Goal: Communication & Community: Ask a question

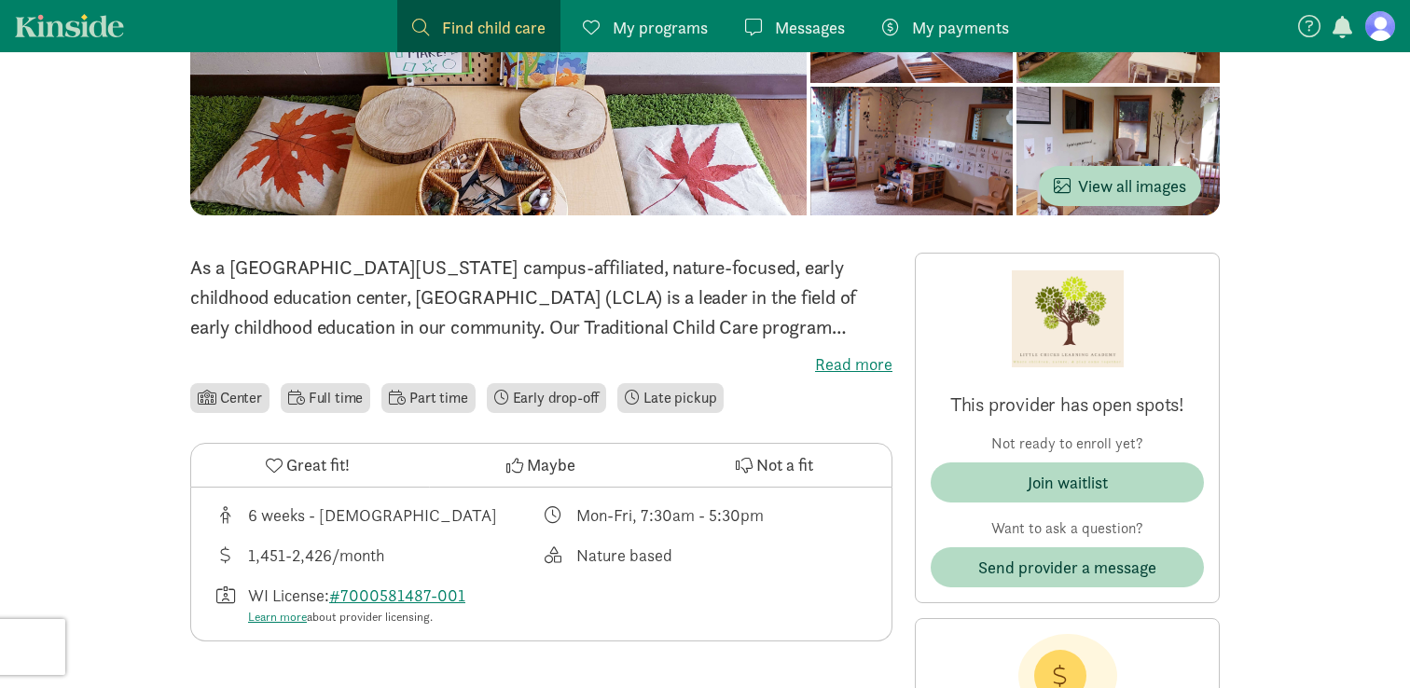
scroll to position [279, 0]
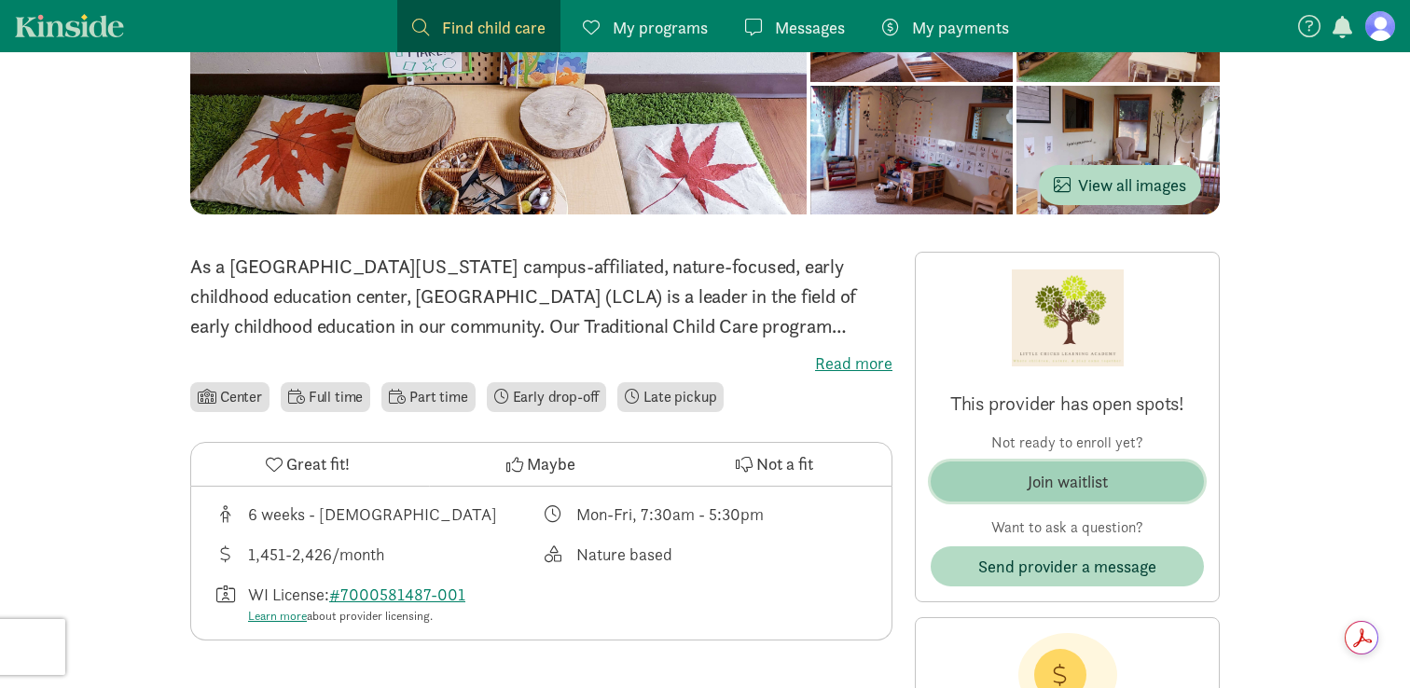
click at [1105, 485] on div "Join waitlist" at bounding box center [1068, 481] width 80 height 25
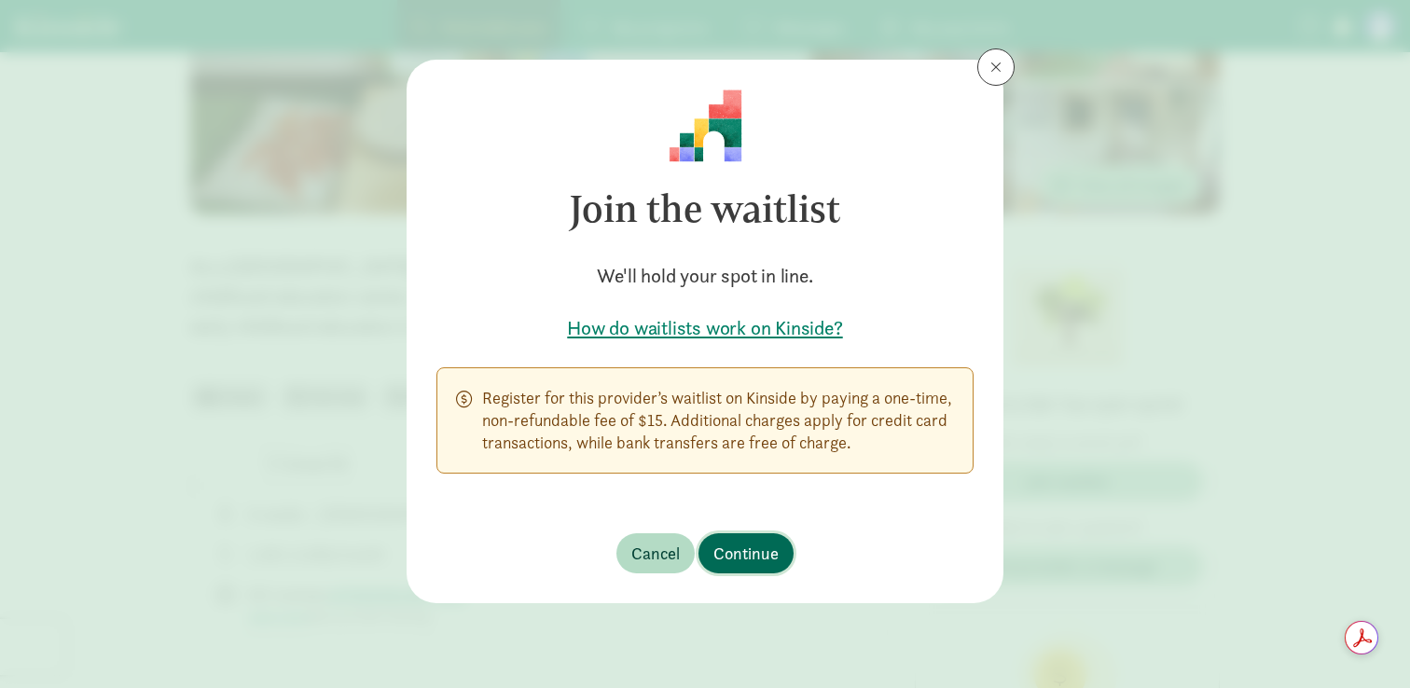
click at [758, 562] on span "Continue" at bounding box center [746, 553] width 65 height 25
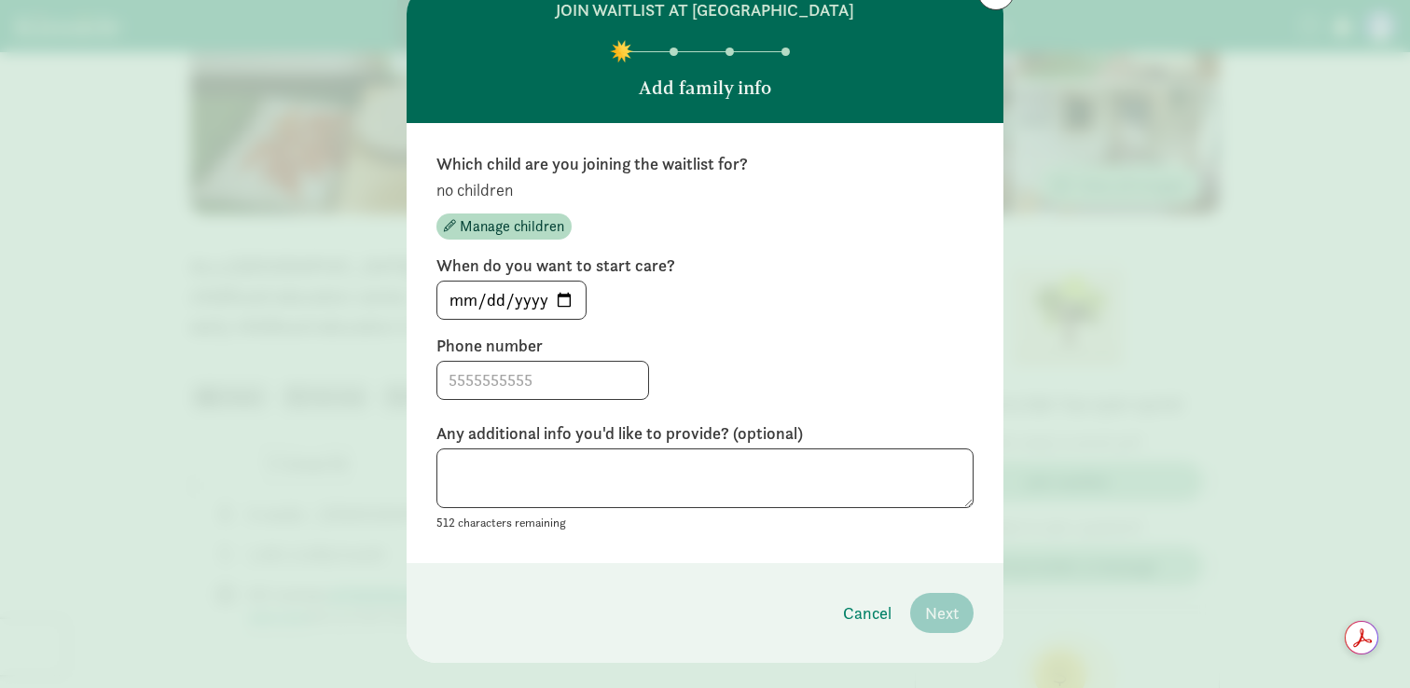
scroll to position [110, 0]
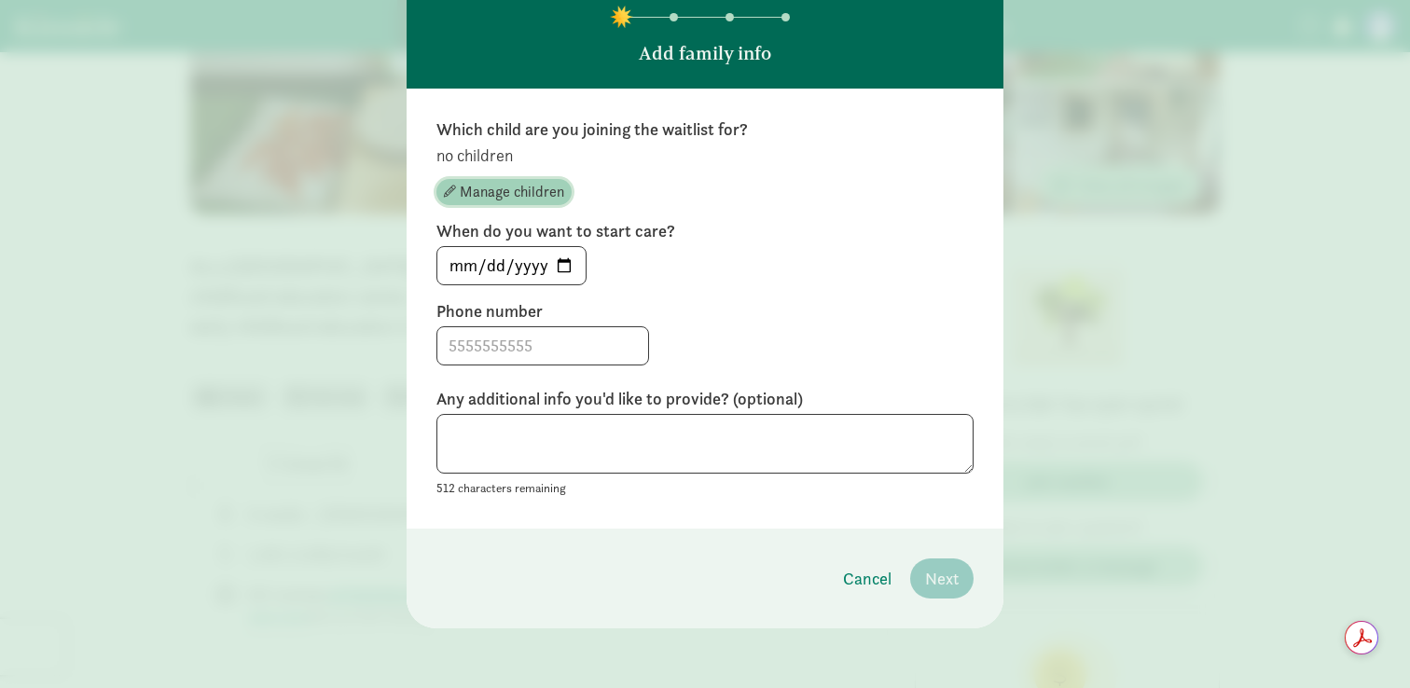
click at [547, 194] on span "Manage children" at bounding box center [512, 192] width 104 height 22
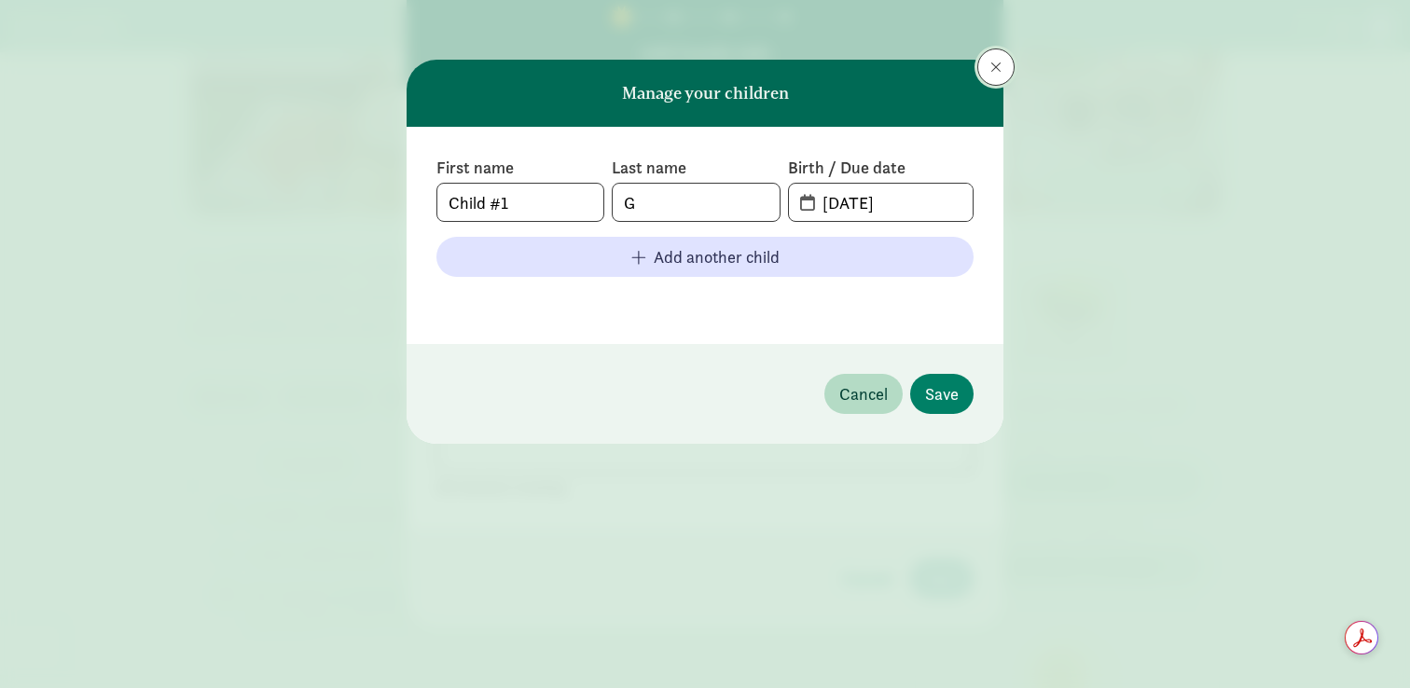
click at [984, 64] on button at bounding box center [996, 67] width 37 height 37
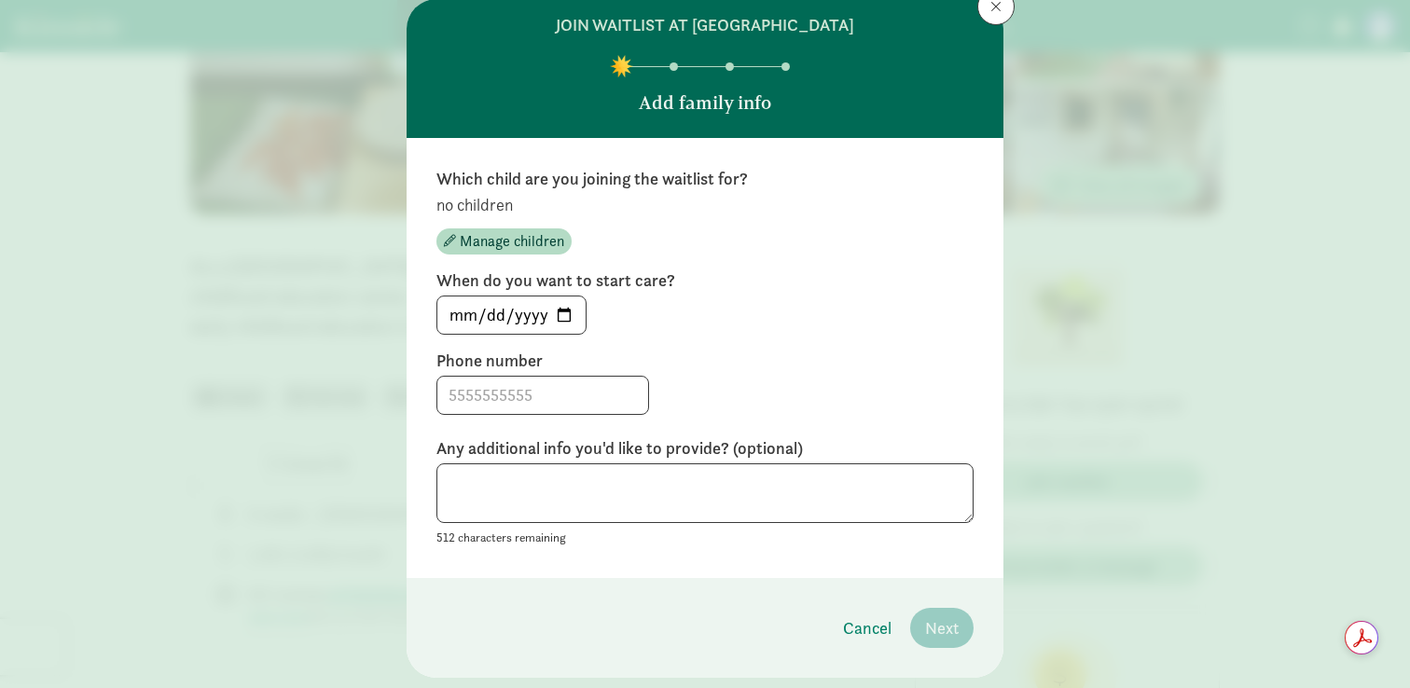
scroll to position [62, 0]
click at [559, 317] on input "[DATE]" at bounding box center [511, 314] width 148 height 37
type input "[DATE]"
click at [489, 404] on input at bounding box center [542, 394] width 211 height 37
type input "9205724066"
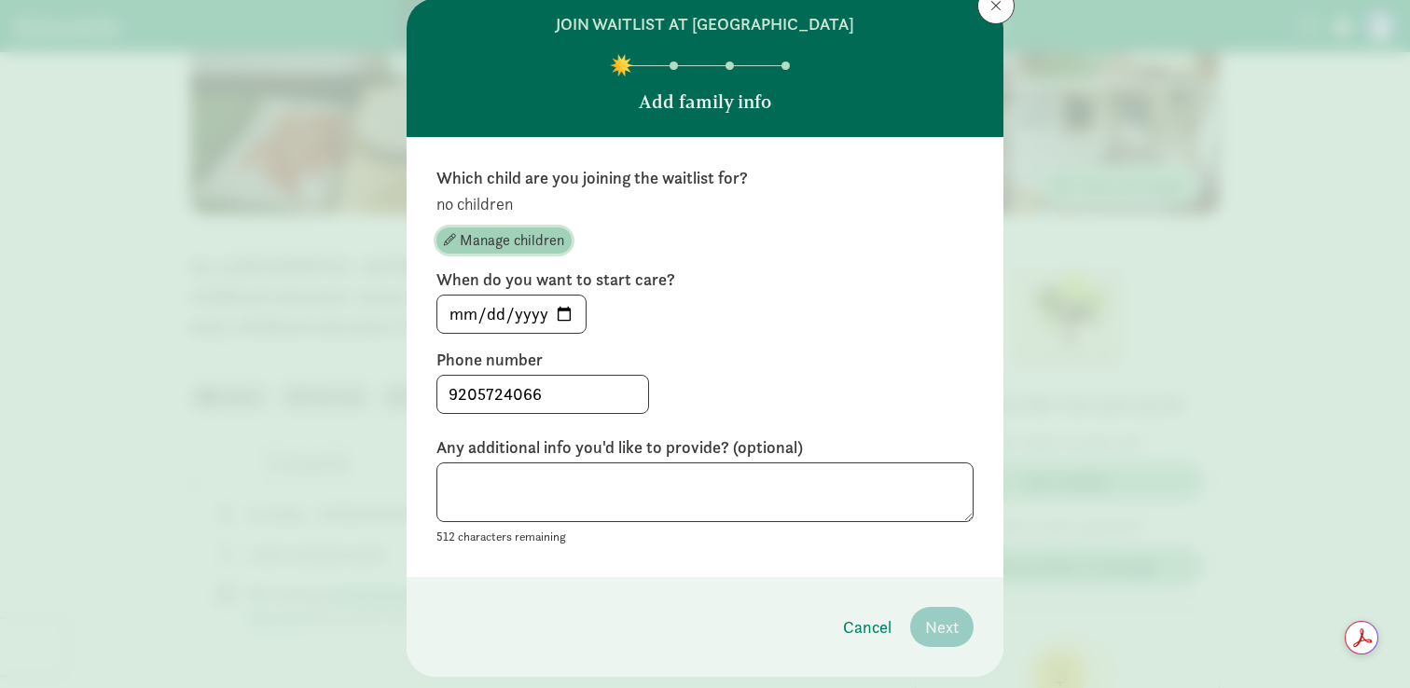
click at [504, 236] on span "Manage children" at bounding box center [512, 240] width 104 height 22
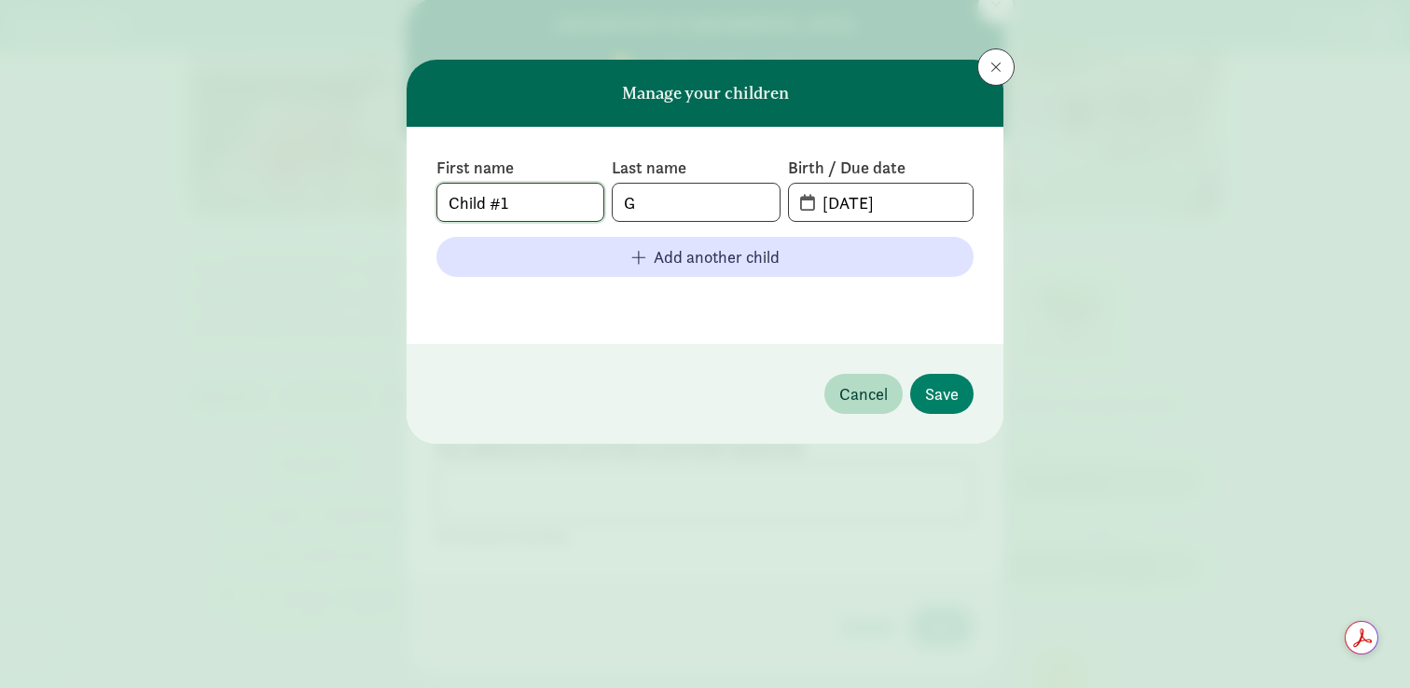
click at [507, 211] on input "Child #1" at bounding box center [520, 202] width 166 height 37
type input "Mila"
type input "[PERSON_NAME]"
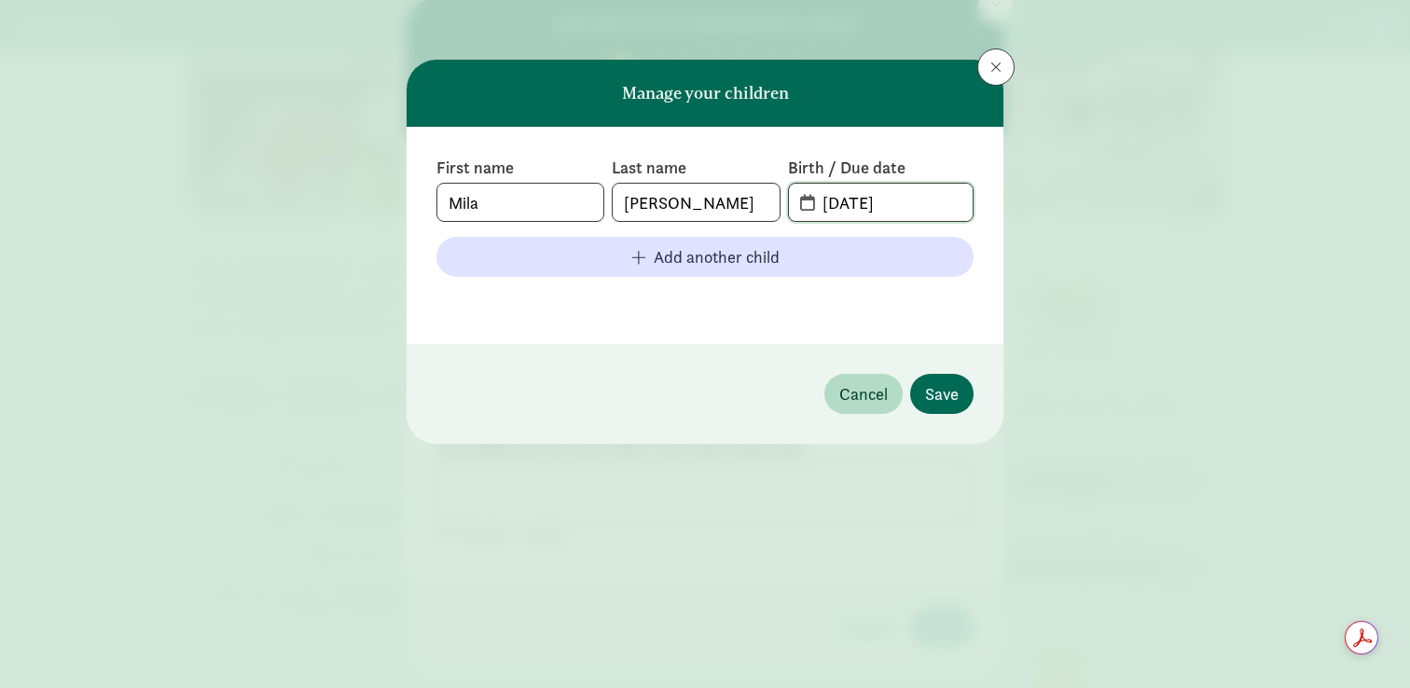
type input "[DATE]"
click at [931, 393] on span "Save" at bounding box center [942, 394] width 34 height 25
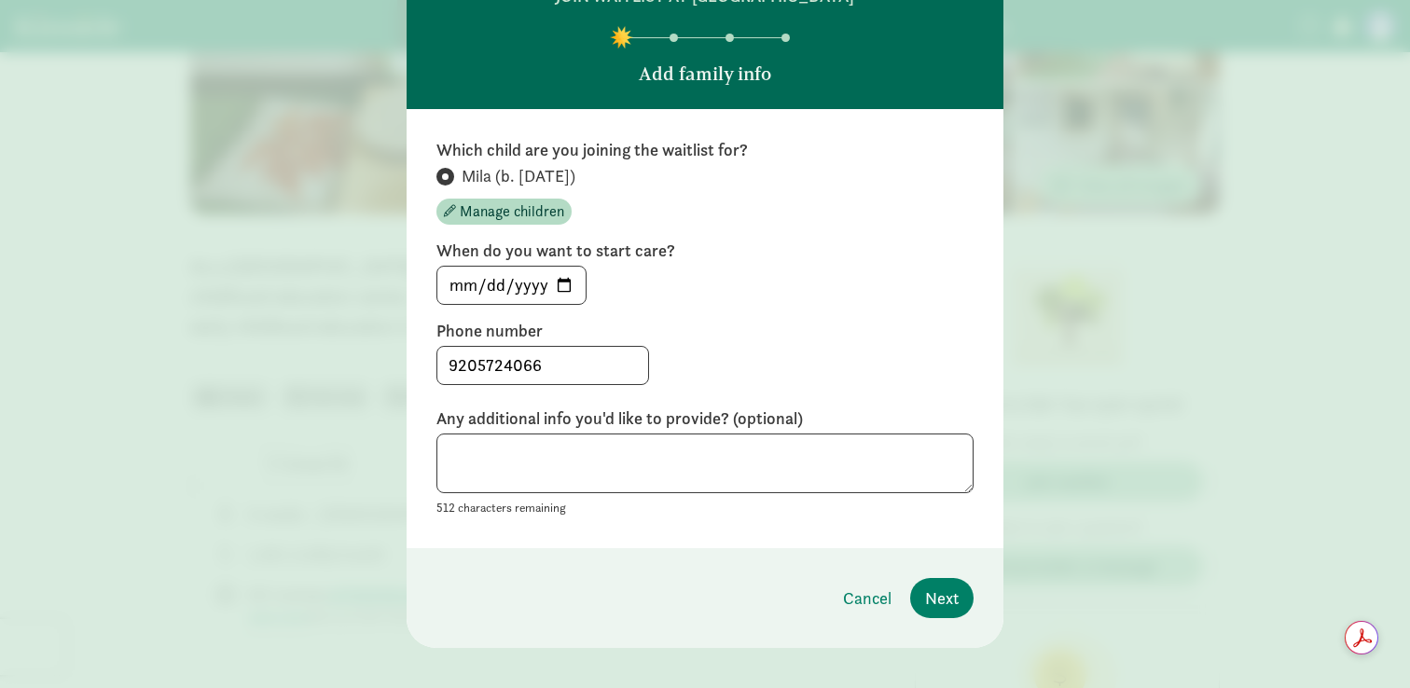
scroll to position [109, 0]
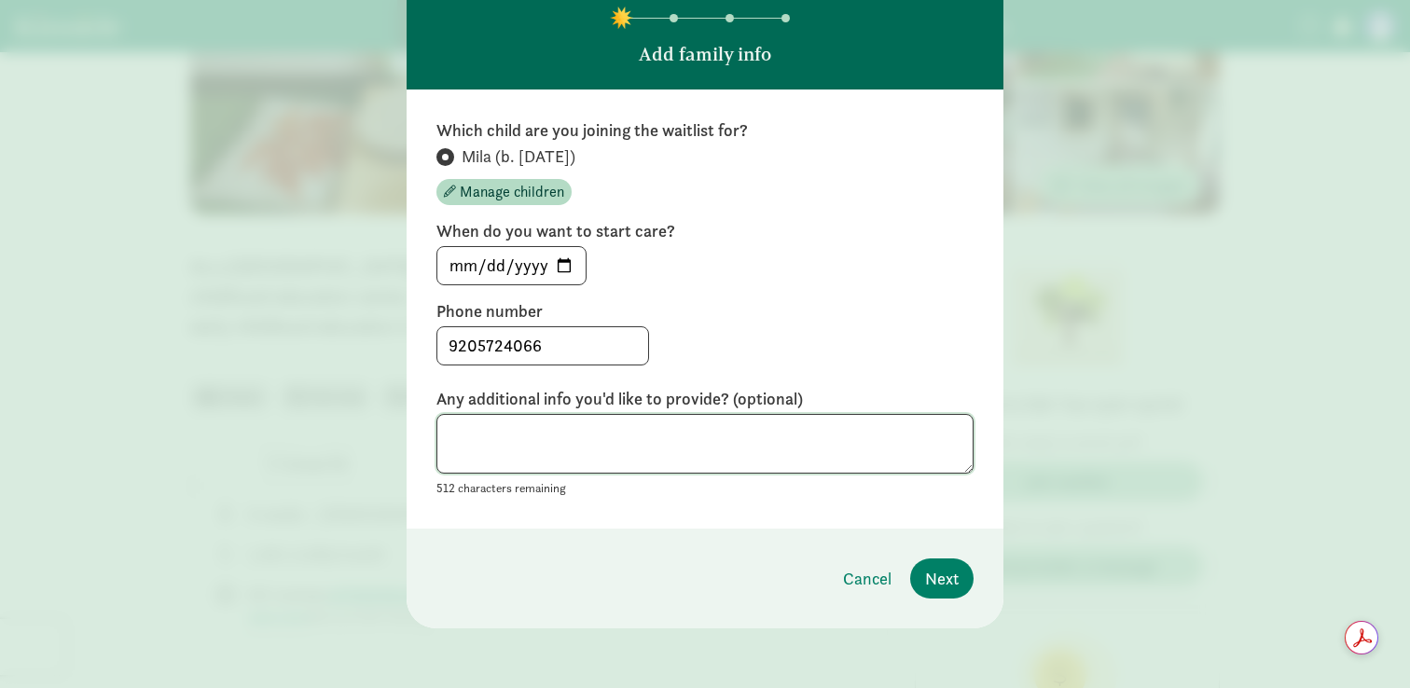
click at [510, 441] on textarea at bounding box center [705, 444] width 537 height 61
type textarea "Interested in full day care on Mondays and Fridays"
click at [956, 575] on span "Next" at bounding box center [942, 578] width 34 height 25
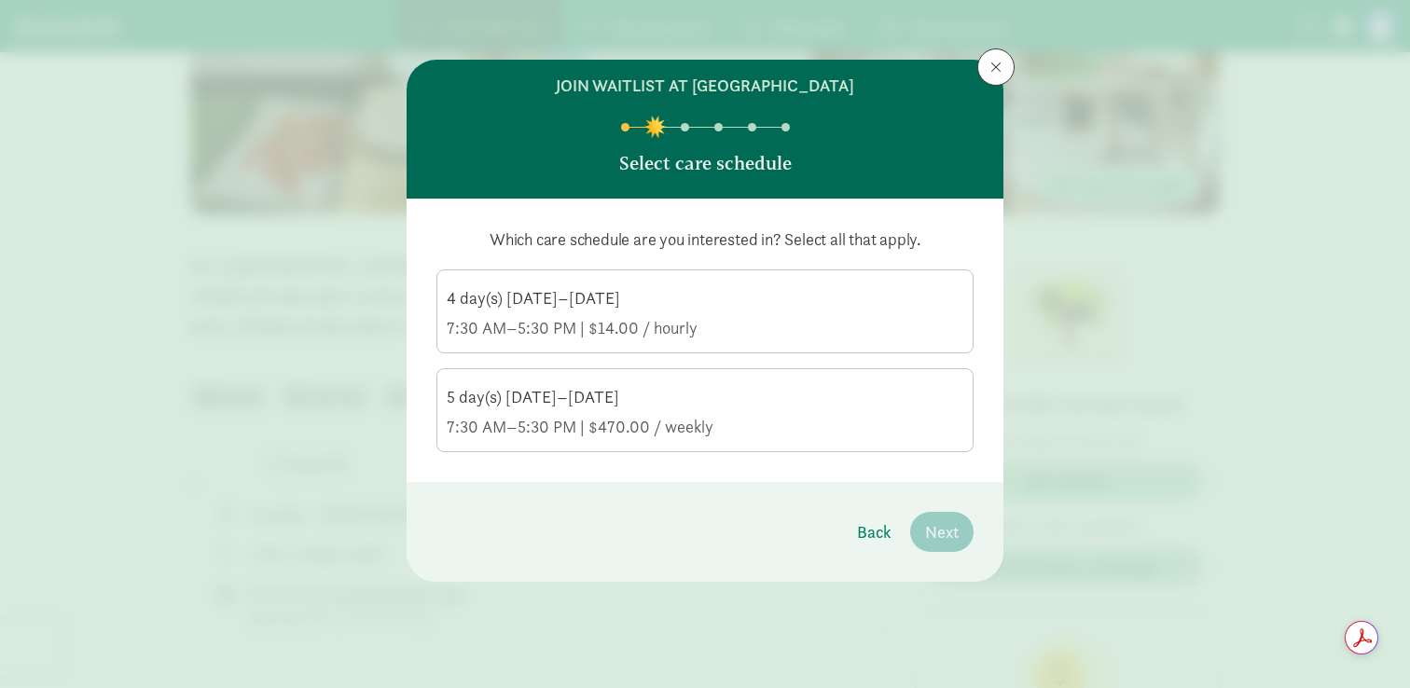
scroll to position [0, 0]
click at [919, 310] on div "4 day(s) [DATE]–[DATE] 7:30 AM–5:30 PM | $14.00 / hourly" at bounding box center [705, 313] width 517 height 52
click at [0, 0] on input "4 day(s) [DATE]–[DATE] 7:30 AM–5:30 PM | $14.00 / hourly" at bounding box center [0, 0] width 0 height 0
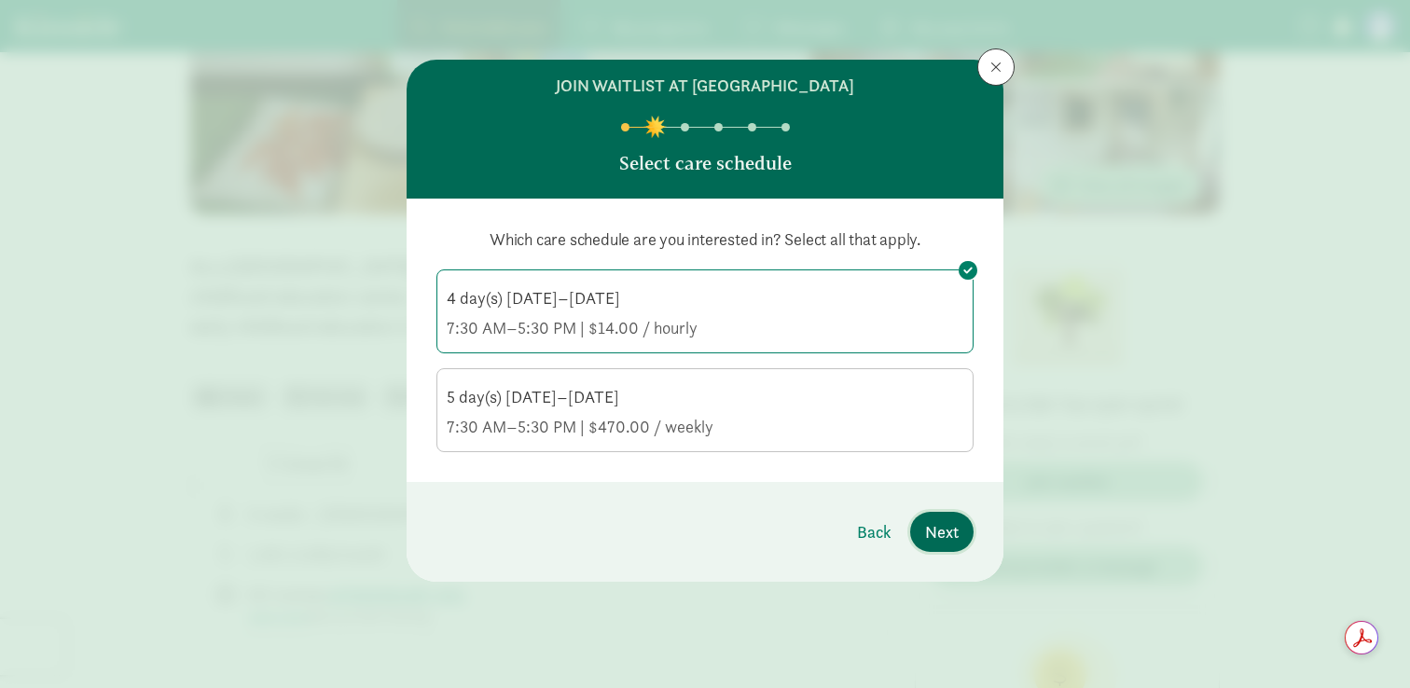
click at [930, 535] on span "Next" at bounding box center [942, 532] width 34 height 25
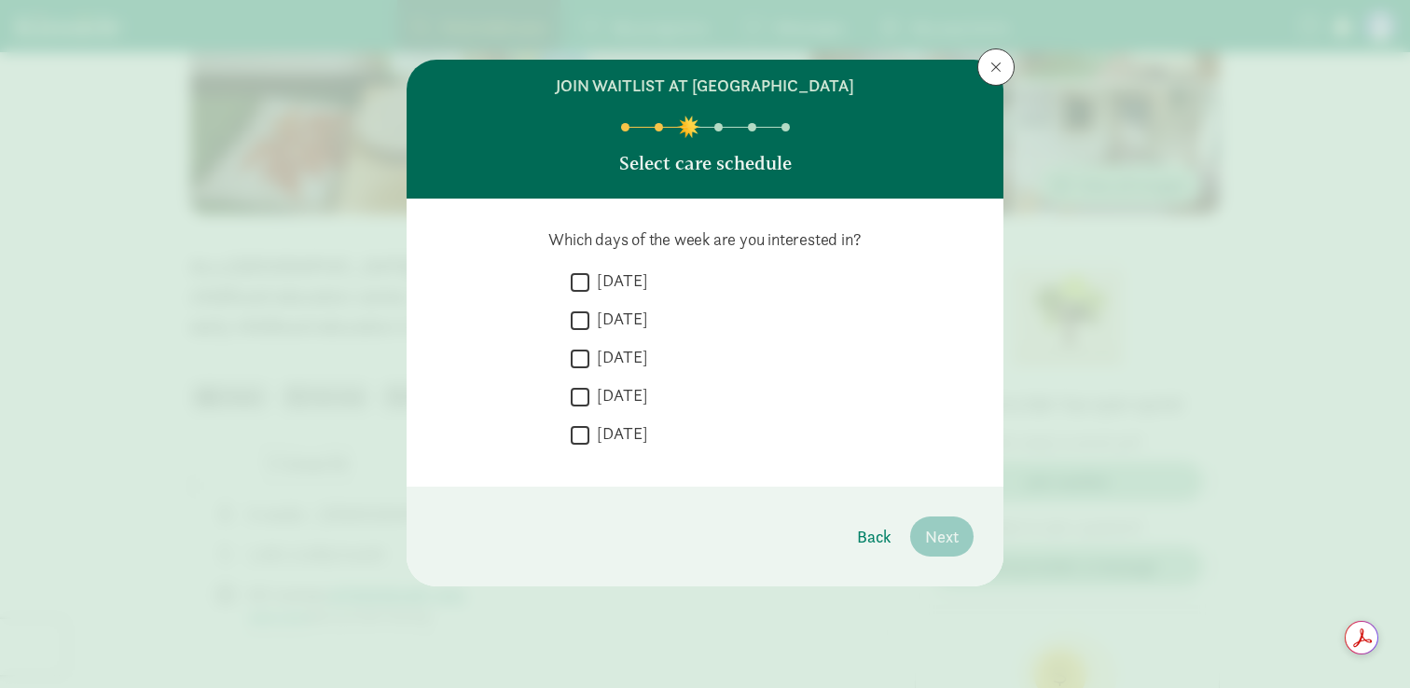
click at [587, 280] on input "[DATE]" at bounding box center [580, 282] width 19 height 25
checkbox input "true"
click at [579, 437] on input "[DATE]" at bounding box center [580, 435] width 19 height 25
checkbox input "true"
click at [919, 522] on button "Next" at bounding box center [941, 537] width 63 height 40
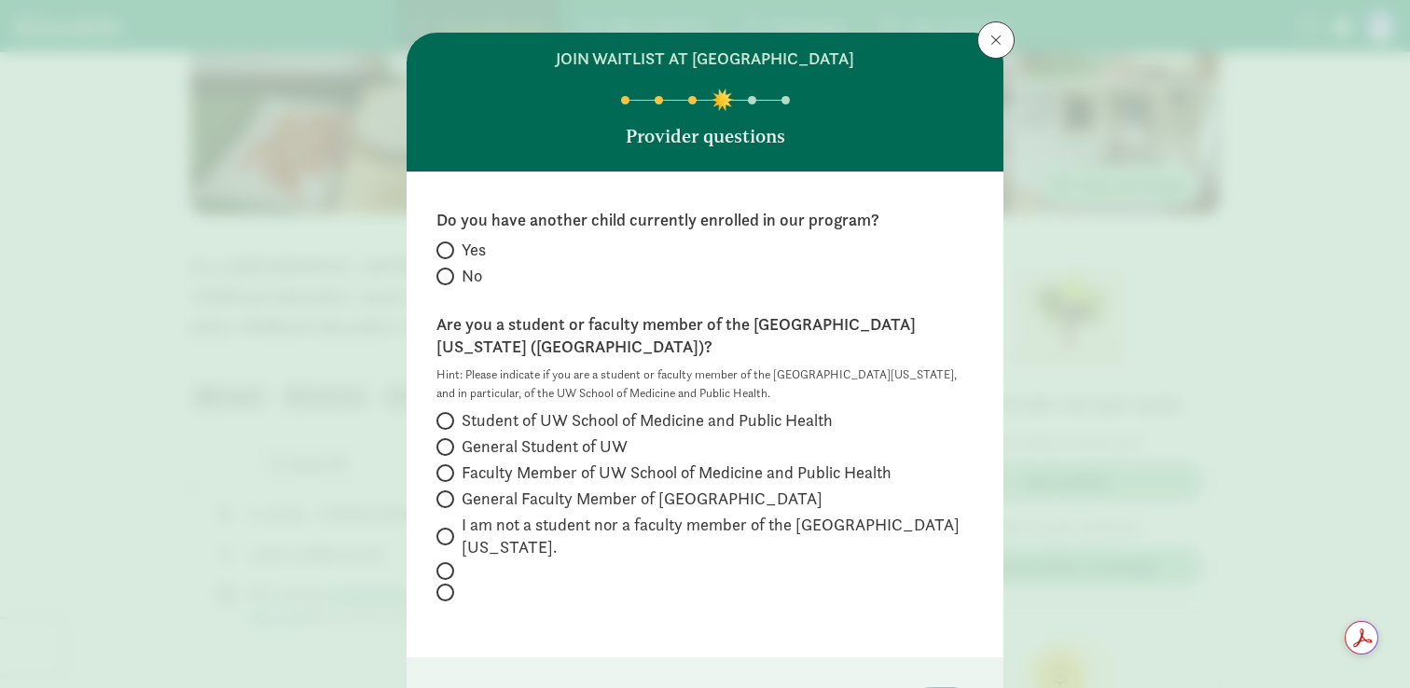
scroll to position [28, 0]
click at [445, 271] on input "No" at bounding box center [443, 276] width 12 height 12
radio input "true"
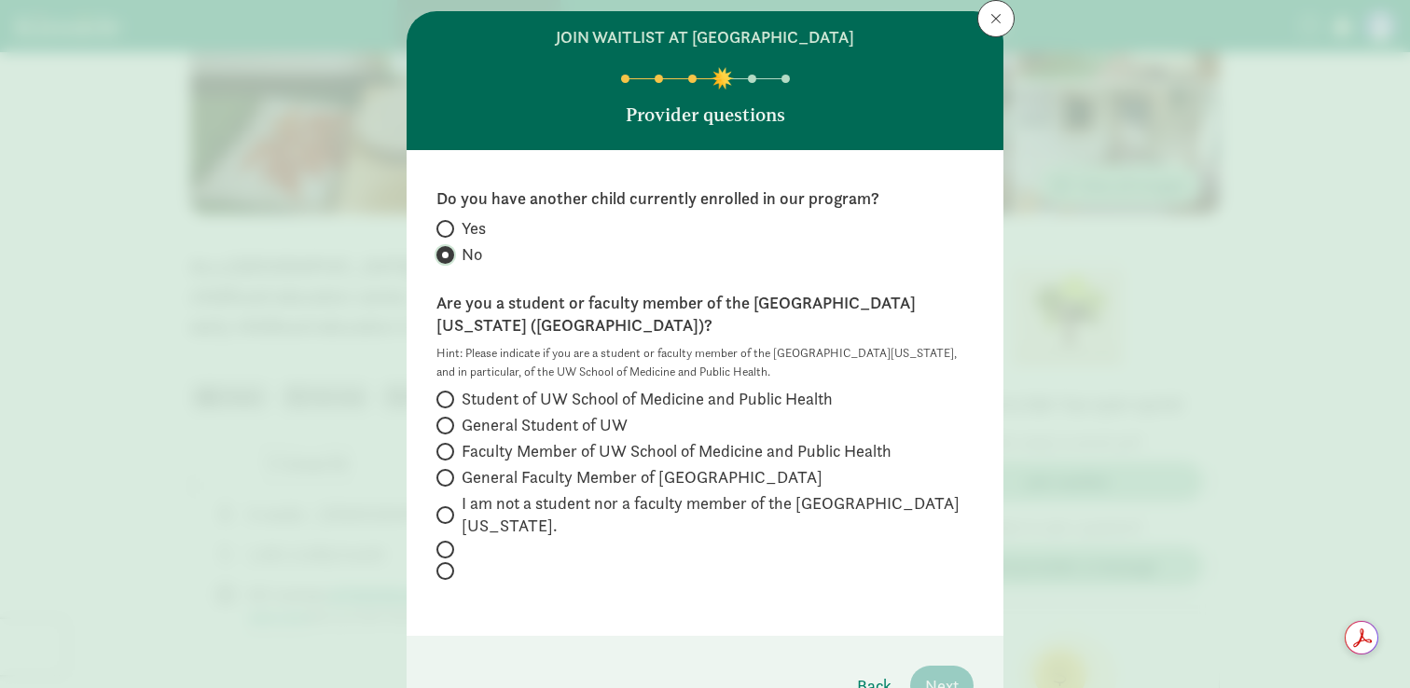
scroll to position [49, 0]
click at [445, 471] on input "General Faculty Member of [GEOGRAPHIC_DATA]" at bounding box center [443, 477] width 12 height 12
radio input "true"
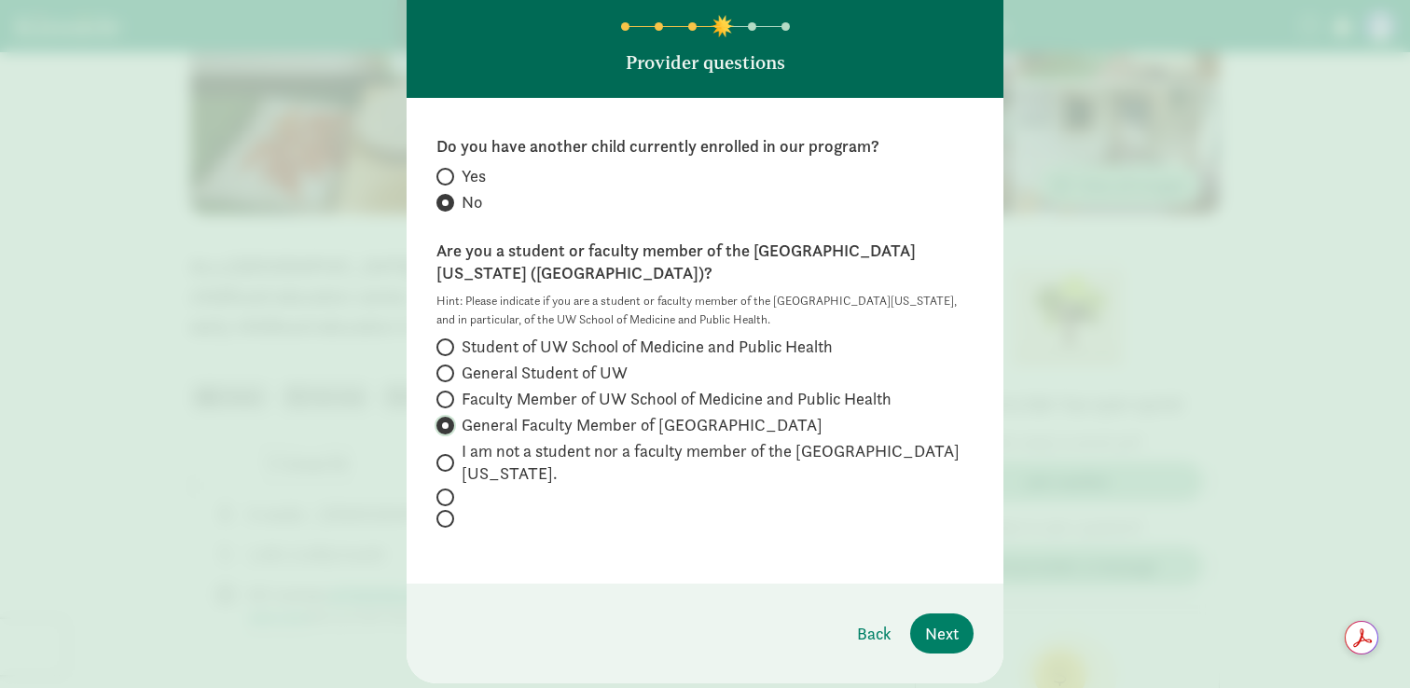
scroll to position [107, 0]
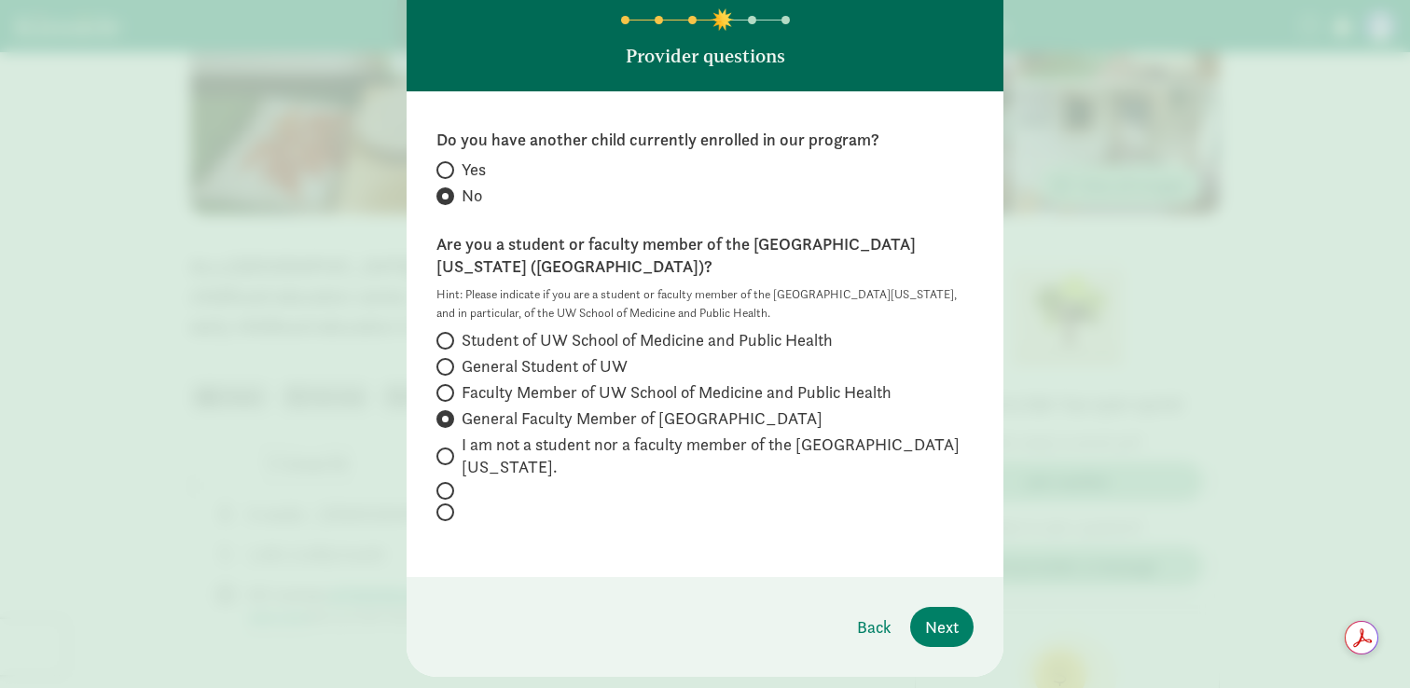
click at [452, 504] on span at bounding box center [446, 513] width 18 height 18
click at [449, 507] on input "radio" at bounding box center [443, 513] width 12 height 12
radio input "true"
radio input "false"
click at [446, 413] on input "General Faculty Member of UW This field is required" at bounding box center [443, 419] width 12 height 12
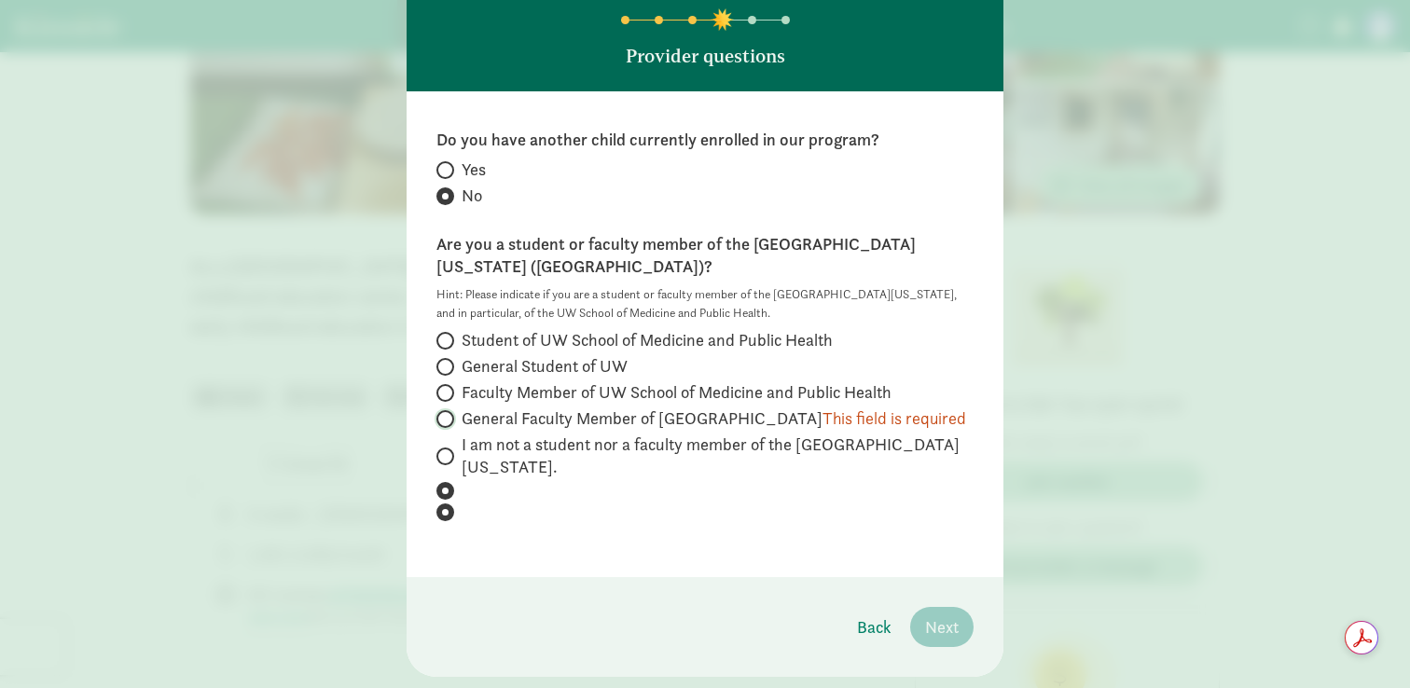
radio input "true"
click at [925, 615] on span "Next" at bounding box center [942, 627] width 34 height 25
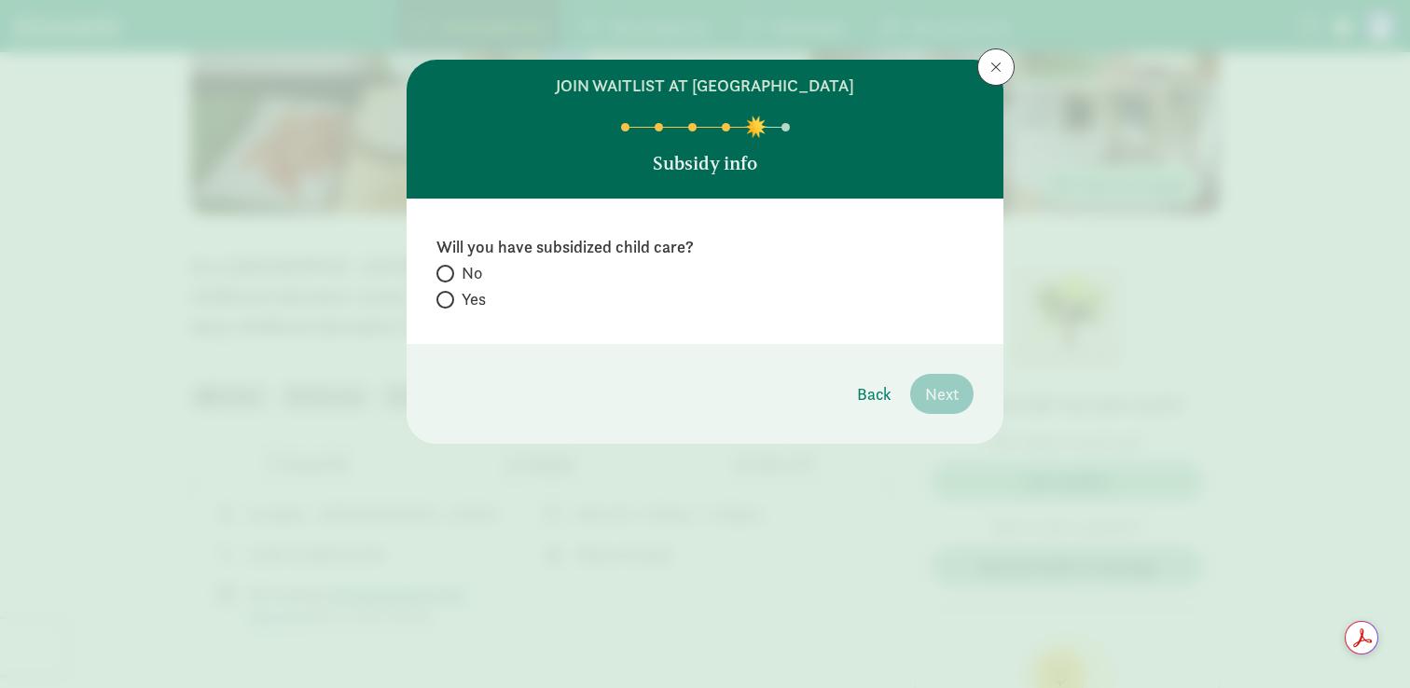
scroll to position [0, 0]
click at [441, 303] on input "Yes" at bounding box center [443, 300] width 12 height 12
radio input "true"
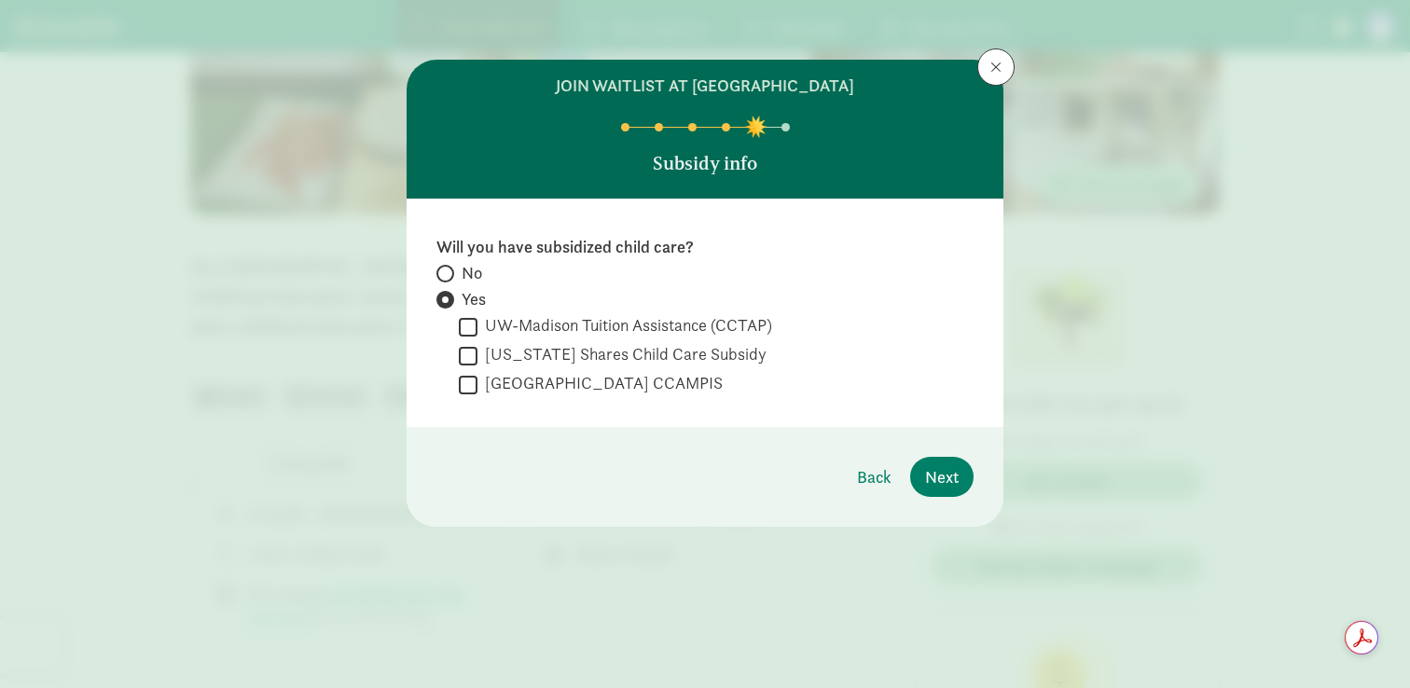
click at [455, 290] on label "Yes" at bounding box center [705, 299] width 537 height 22
click at [449, 294] on input "Yes" at bounding box center [443, 300] width 12 height 12
click at [452, 288] on label "No" at bounding box center [705, 299] width 537 height 22
click at [449, 279] on input "No" at bounding box center [443, 274] width 12 height 12
radio input "true"
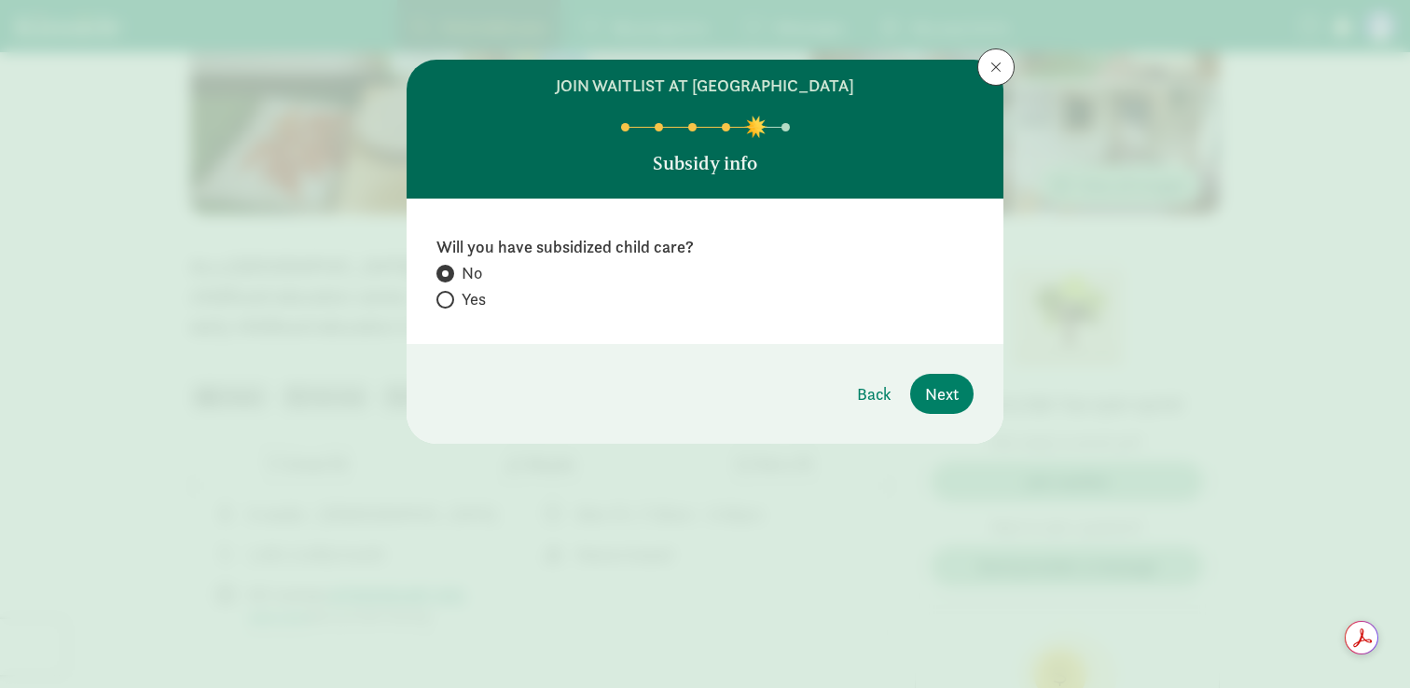
click at [452, 301] on span at bounding box center [446, 300] width 18 height 18
click at [449, 301] on input "Yes" at bounding box center [443, 300] width 12 height 12
radio input "true"
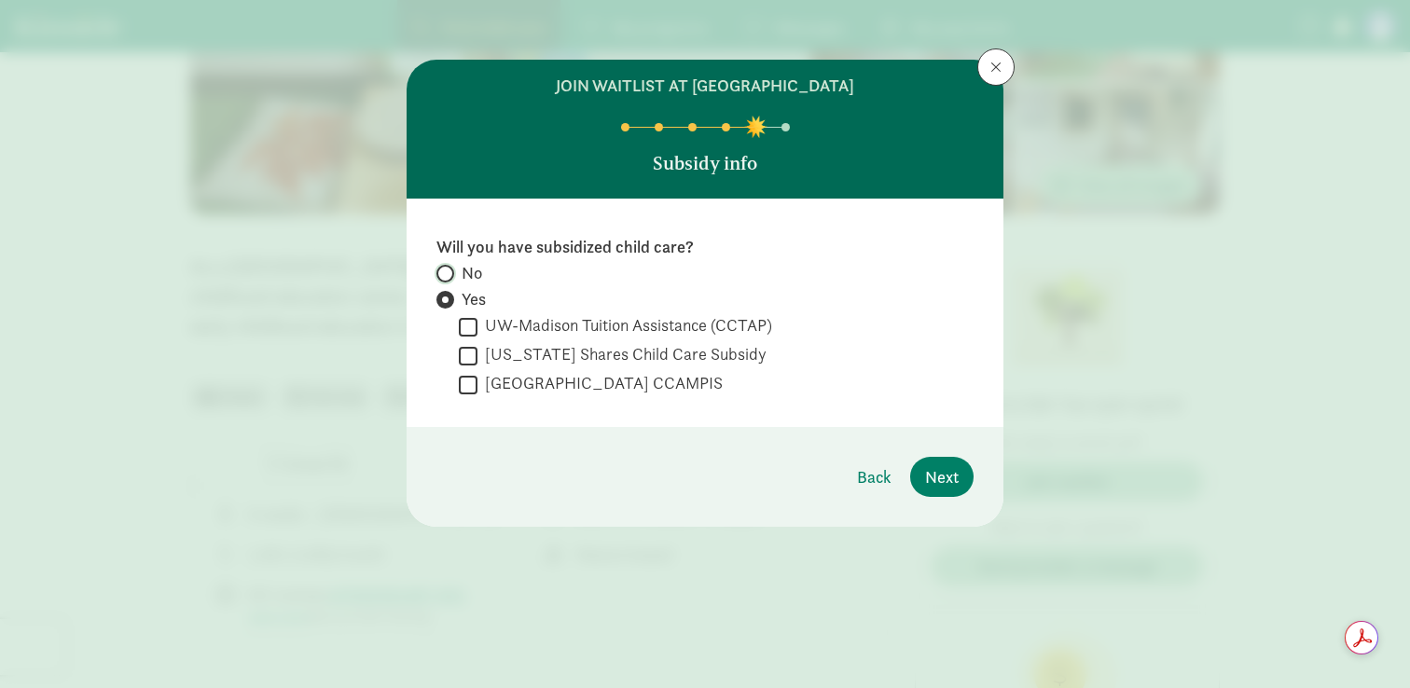
click at [437, 269] on input "No" at bounding box center [443, 274] width 12 height 12
radio input "true"
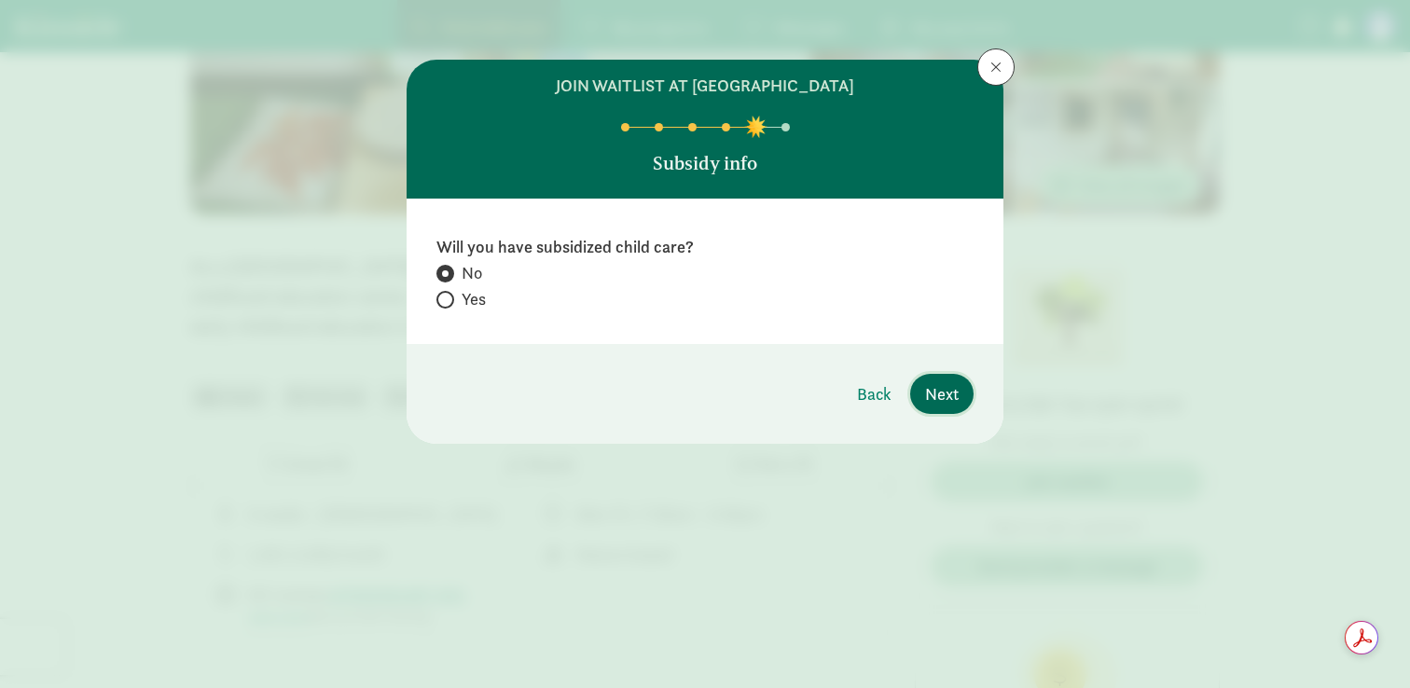
click at [964, 400] on button "Next" at bounding box center [941, 394] width 63 height 40
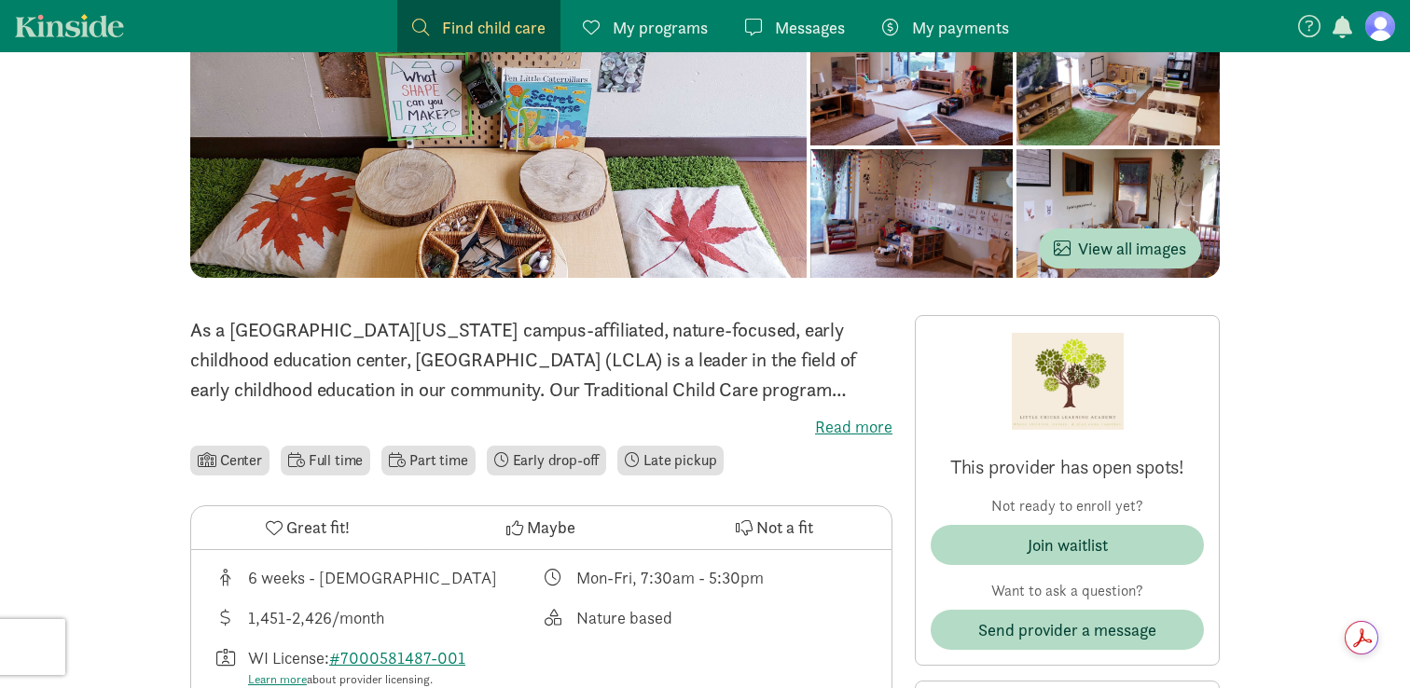
scroll to position [224, 0]
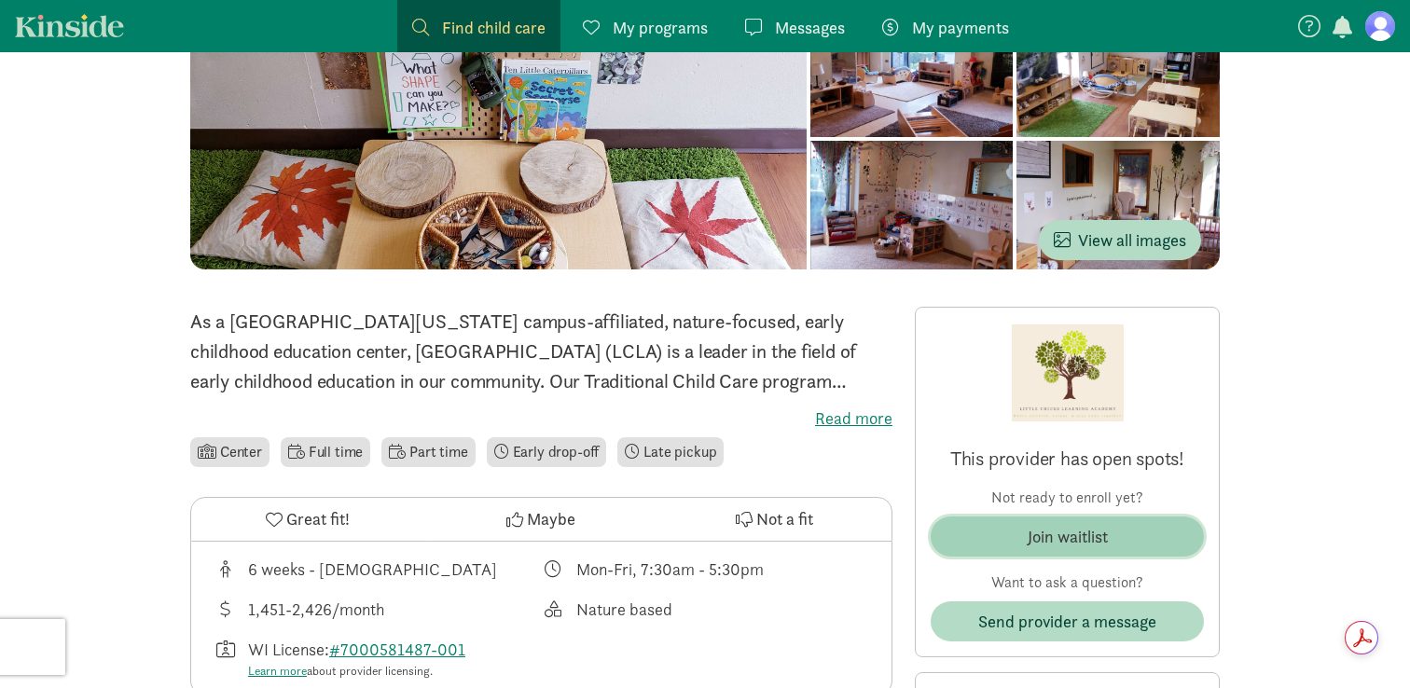
click at [979, 530] on span "Join waitlist" at bounding box center [1067, 536] width 243 height 25
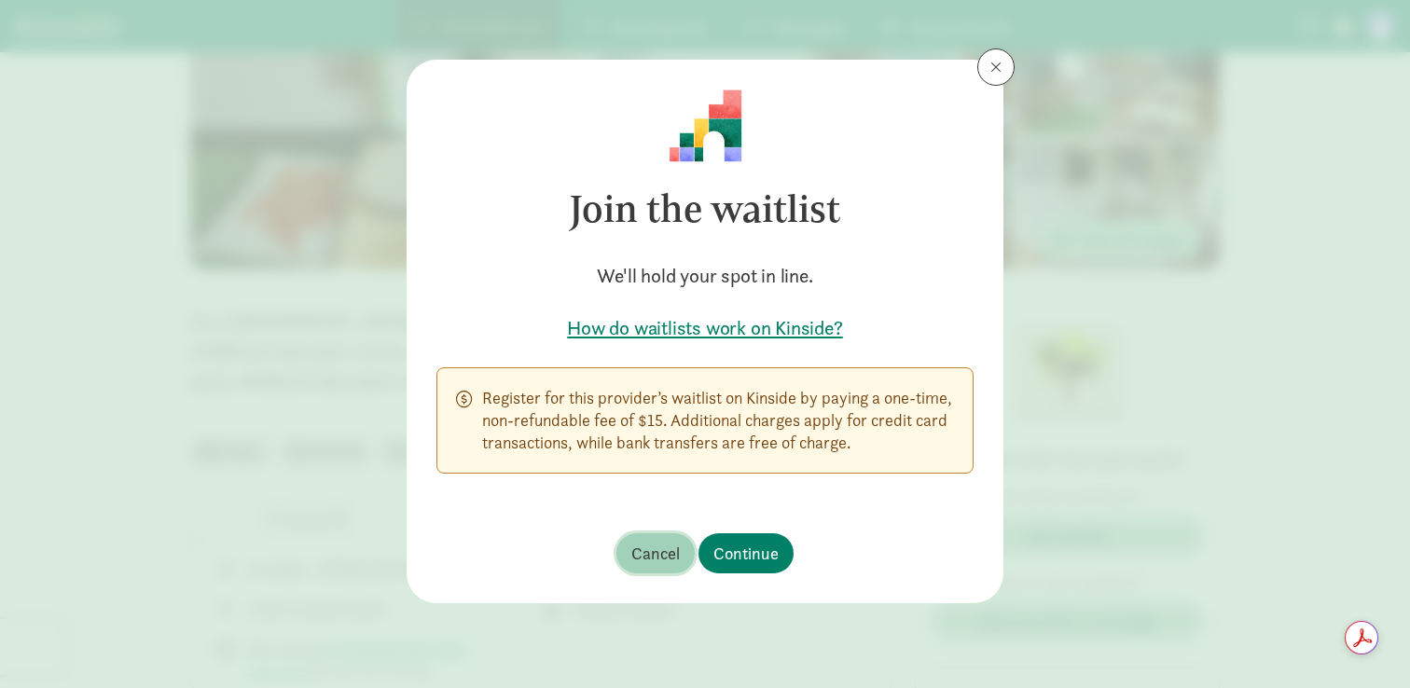
click at [662, 562] on span "Cancel" at bounding box center [656, 553] width 49 height 25
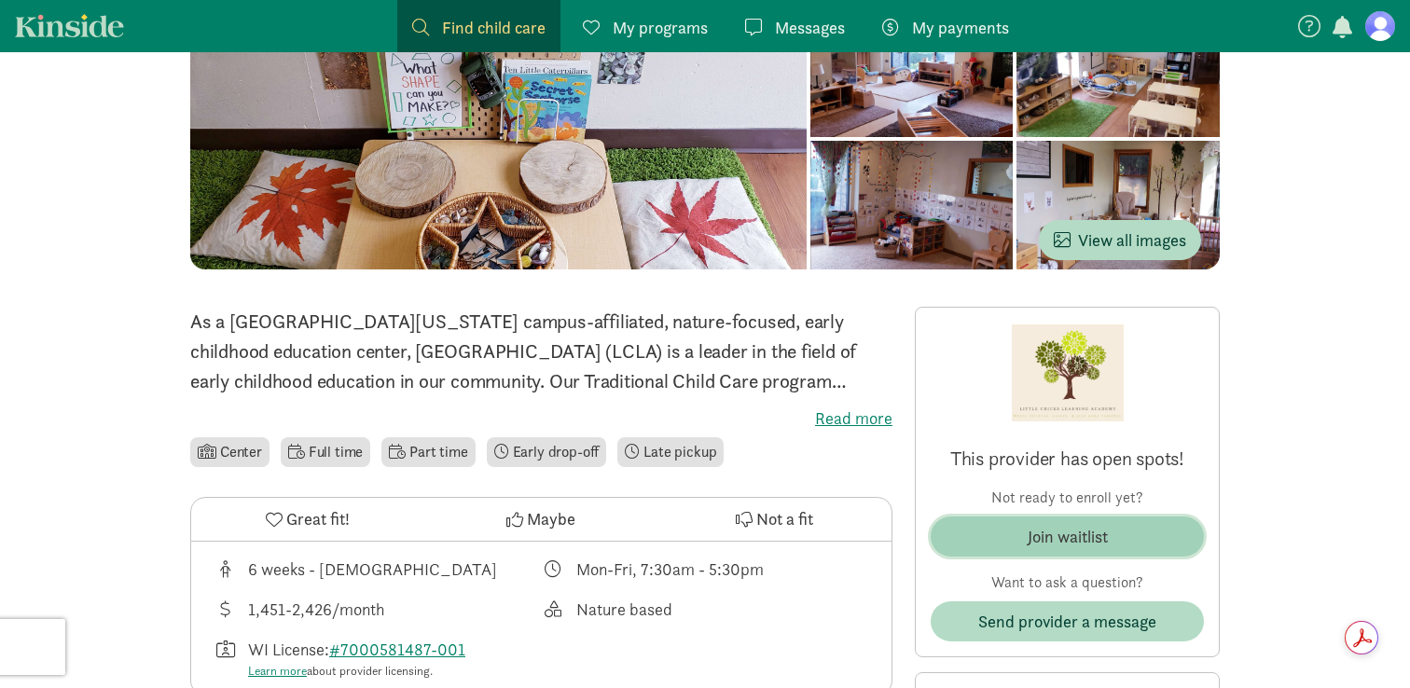
click at [1020, 549] on button "Join waitlist" at bounding box center [1067, 537] width 273 height 40
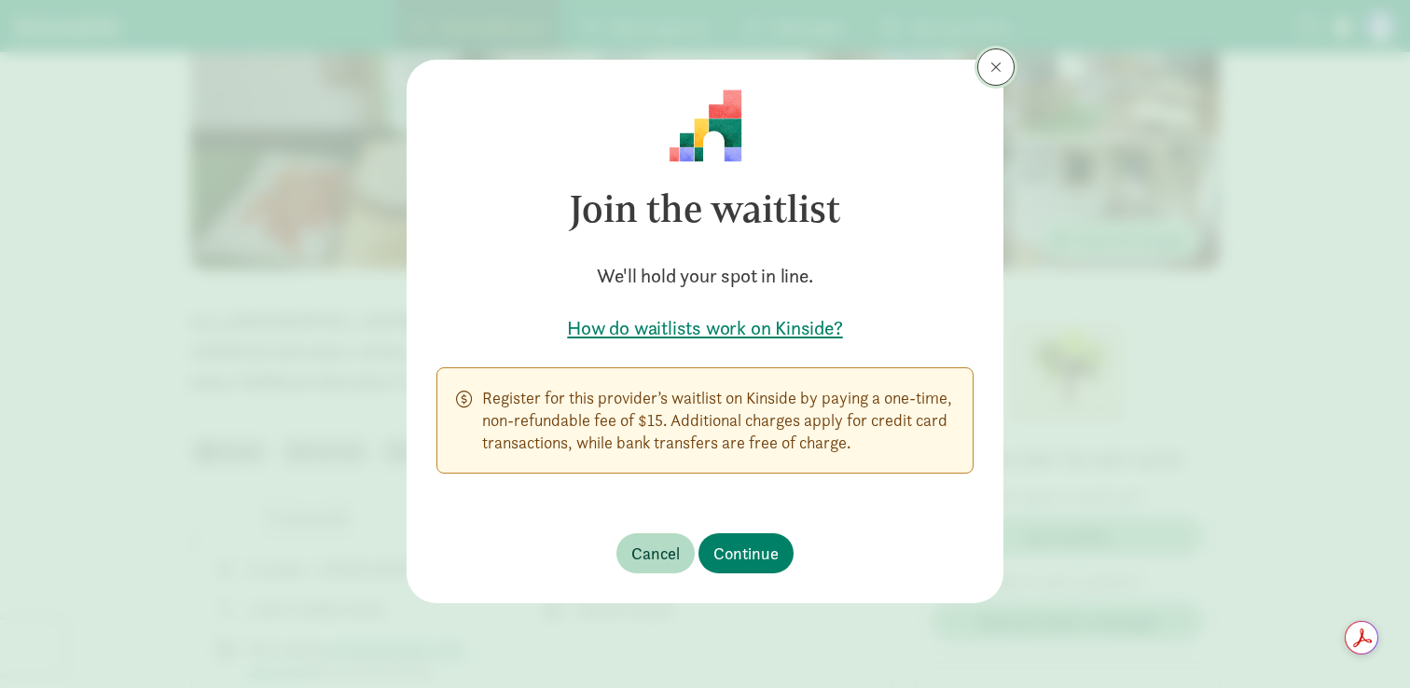
click at [998, 69] on span at bounding box center [996, 67] width 11 height 15
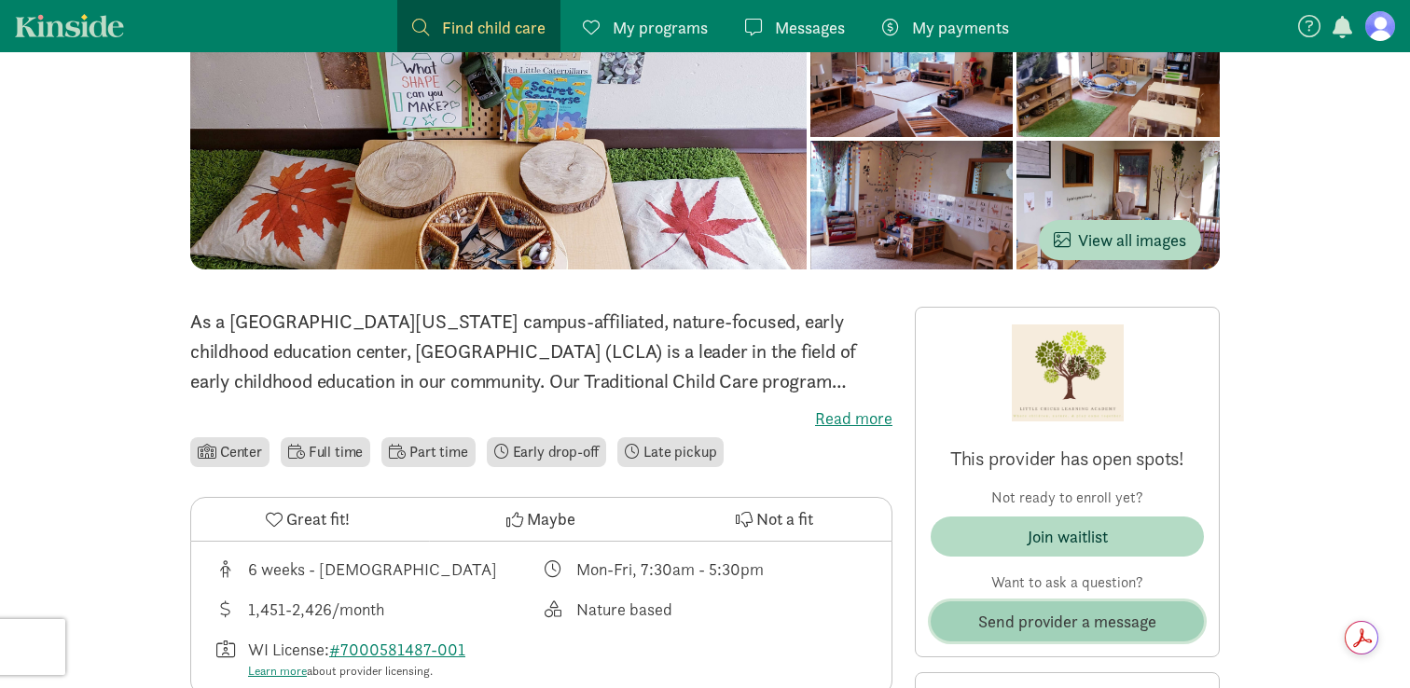
click at [1038, 618] on span "Send provider a message" at bounding box center [1068, 621] width 178 height 25
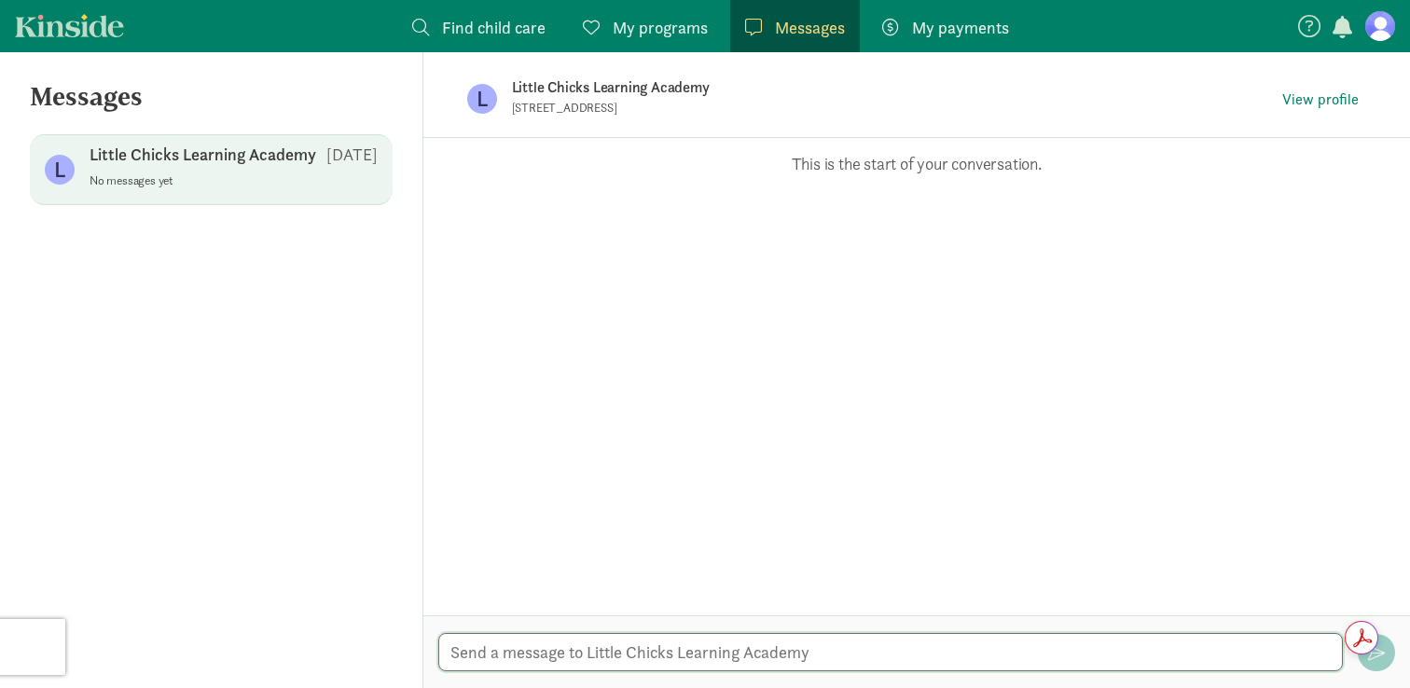
click at [705, 654] on textarea at bounding box center [890, 652] width 905 height 38
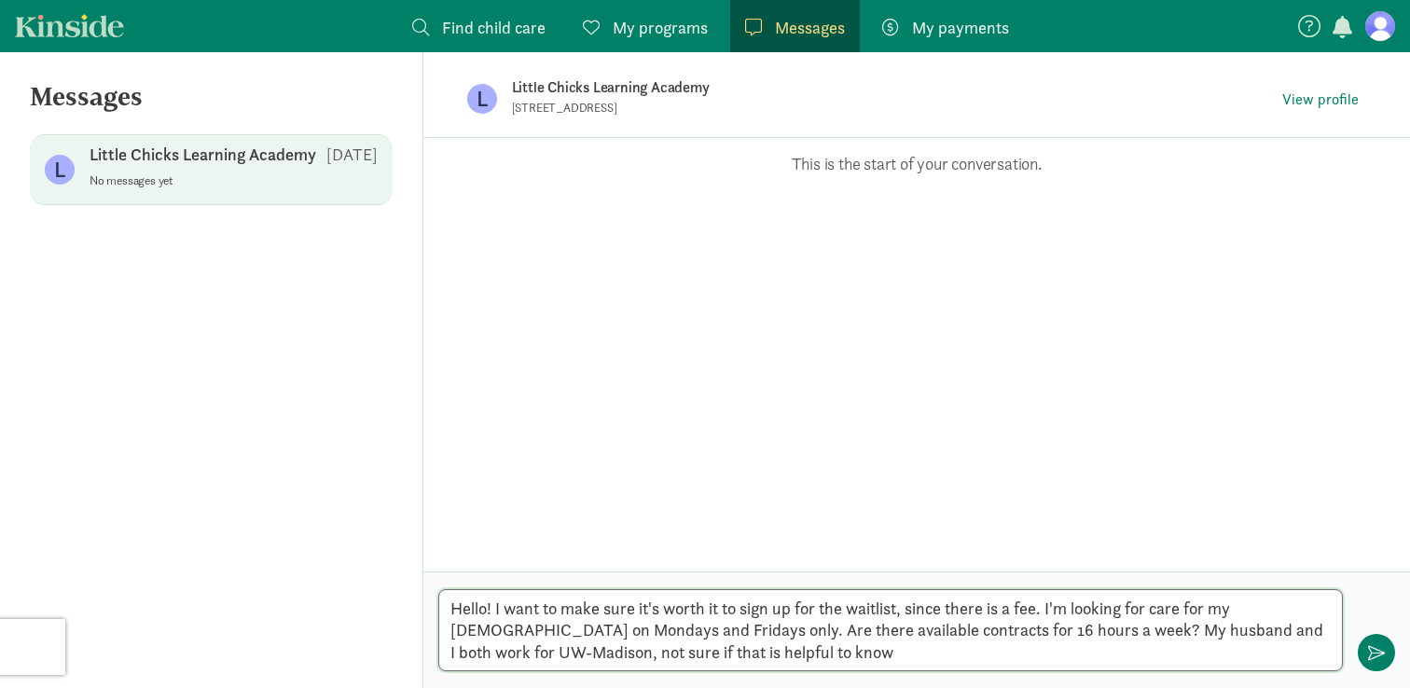
type textarea "Hello! I want to make sure it's worth it to sign up for the waitlist, since the…"
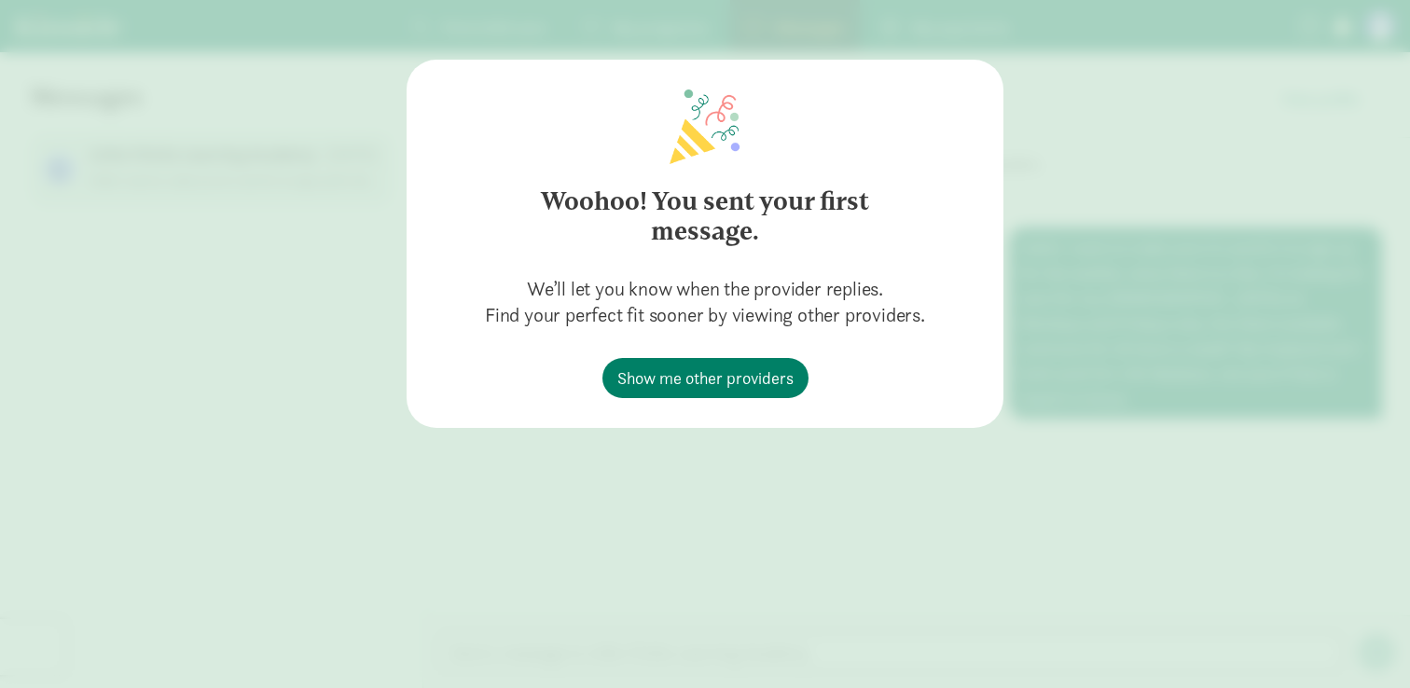
click at [1140, 375] on div "Woohoo! You sent your first message. We’ll let you know when the provider repli…" at bounding box center [705, 344] width 1410 height 688
click at [663, 399] on div "Woohoo! You sent your first message. We’ll let you know when the provider repli…" at bounding box center [705, 244] width 597 height 368
click at [664, 393] on link "Show me other providers" at bounding box center [706, 378] width 206 height 40
